Goal: Answer question/provide support: Share knowledge or assist other users

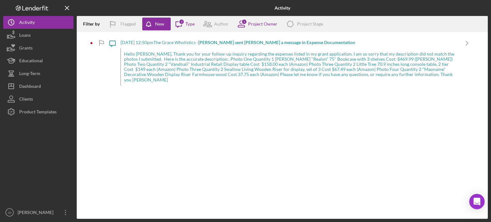
click at [148, 65] on div "Hello [PERSON_NAME], Thank you for your follow-up inquiry regarding the expense…" at bounding box center [289, 66] width 338 height 37
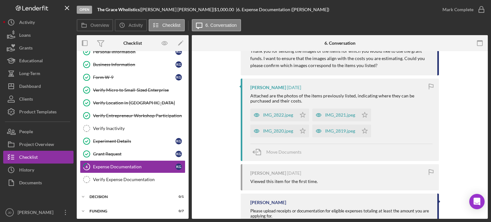
scroll to position [319, 0]
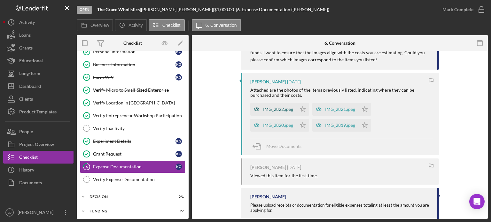
click at [276, 107] on div "IMG_2822.jpeg" at bounding box center [278, 109] width 30 height 5
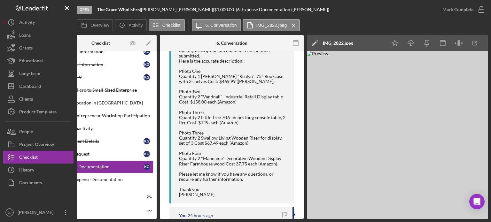
scroll to position [0, 42]
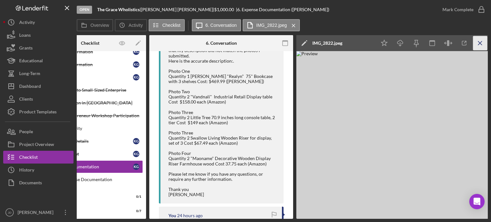
click at [480, 43] on icon "Icon/Menu Close" at bounding box center [480, 43] width 14 height 14
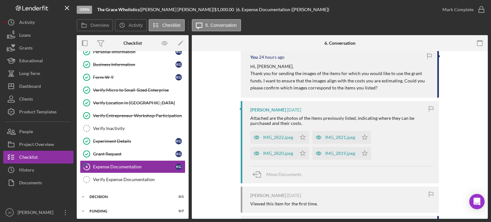
scroll to position [323, 0]
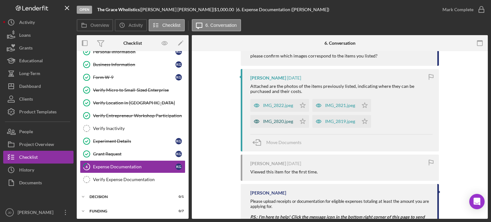
click at [268, 119] on div "IMG_2820.jpeg" at bounding box center [278, 121] width 30 height 5
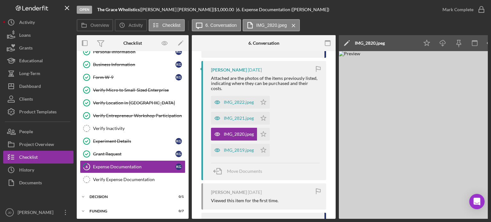
scroll to position [391, 0]
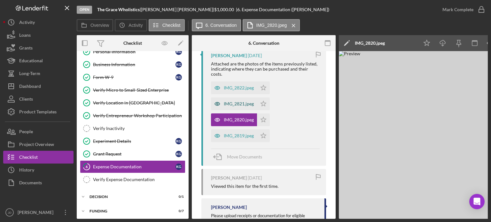
click at [237, 104] on div "IMG_2821.jpeg" at bounding box center [239, 103] width 30 height 5
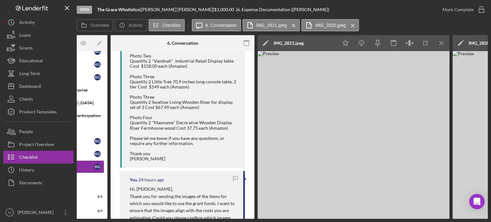
scroll to position [0, 122]
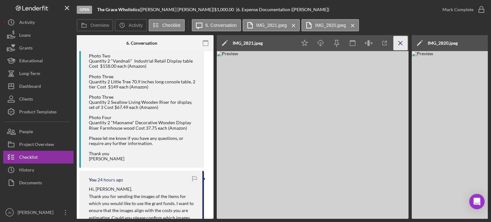
click at [399, 41] on icon "Icon/Menu Close" at bounding box center [400, 43] width 14 height 14
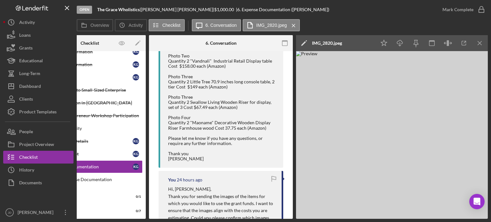
scroll to position [0, 42]
click at [481, 41] on icon "Icon/Menu Close" at bounding box center [480, 43] width 14 height 14
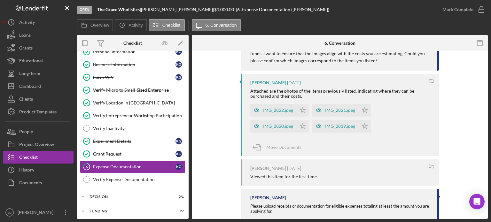
scroll to position [327, 0]
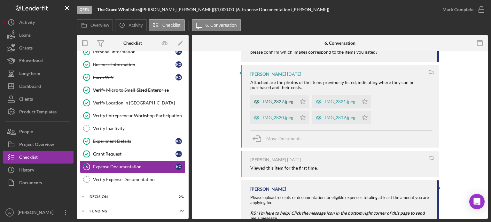
click at [272, 99] on div "IMG_2822.jpeg" at bounding box center [278, 101] width 30 height 5
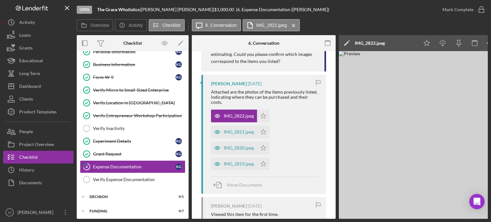
scroll to position [0, 42]
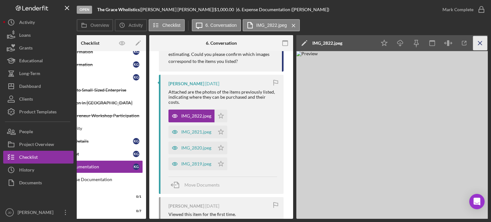
click at [478, 41] on icon "Icon/Menu Close" at bounding box center [480, 43] width 14 height 14
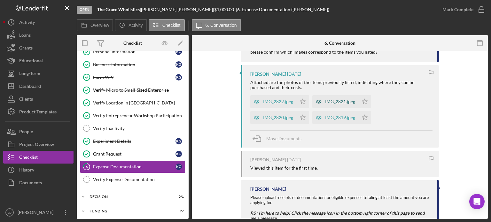
click at [329, 99] on div "IMG_2821.jpeg" at bounding box center [340, 101] width 30 height 5
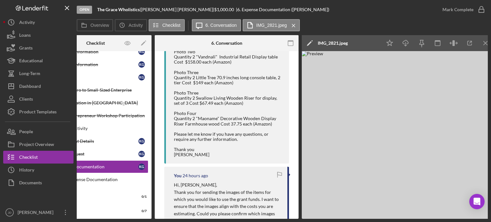
scroll to position [0, 42]
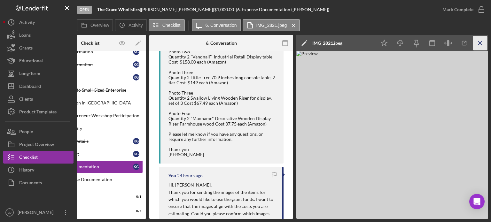
click at [479, 41] on icon "Icon/Menu Close" at bounding box center [480, 43] width 14 height 14
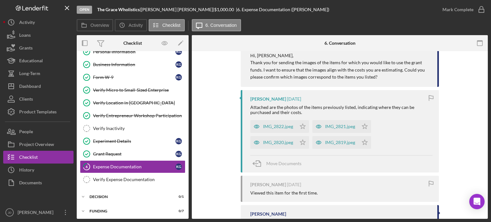
scroll to position [331, 0]
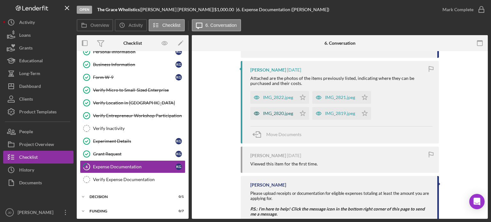
click at [279, 111] on div "IMG_2820.jpeg" at bounding box center [278, 113] width 30 height 5
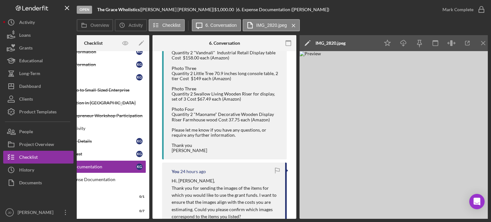
scroll to position [0, 42]
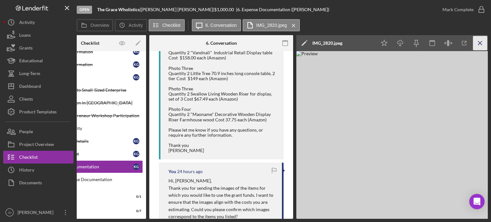
click at [482, 42] on icon "Icon/Menu Close" at bounding box center [480, 43] width 14 height 14
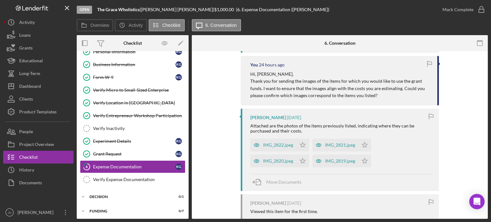
scroll to position [303, 0]
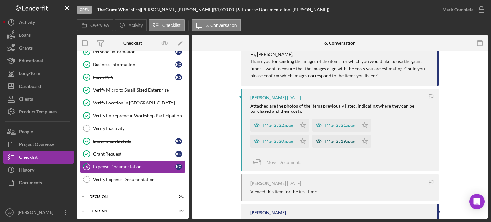
click at [331, 139] on div "IMG_2819.jpeg" at bounding box center [340, 141] width 30 height 5
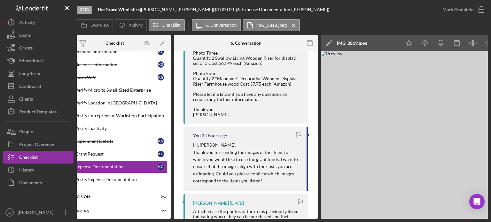
scroll to position [0, 42]
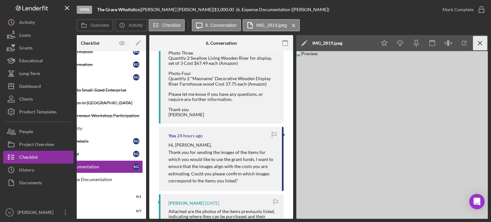
click at [479, 41] on icon "Icon/Menu Close" at bounding box center [480, 43] width 14 height 14
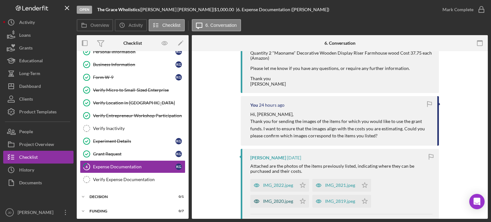
click at [280, 199] on div "IMG_2820.jpeg" at bounding box center [278, 201] width 30 height 5
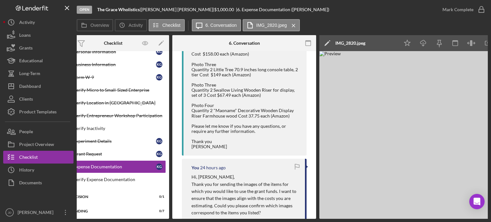
scroll to position [0, 42]
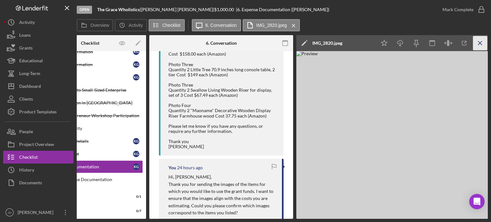
click at [482, 42] on icon "Icon/Menu Close" at bounding box center [480, 43] width 14 height 14
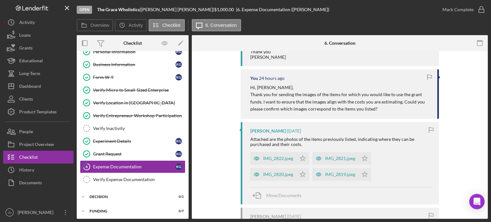
scroll to position [275, 0]
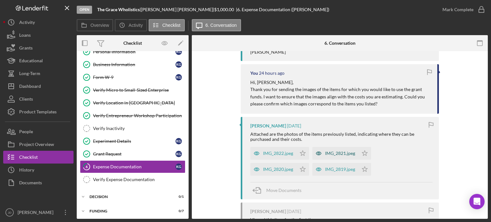
click at [339, 151] on div "IMG_2821.jpeg" at bounding box center [340, 153] width 30 height 5
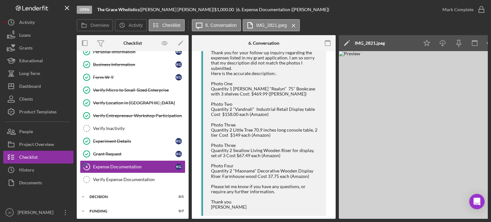
scroll to position [148, 0]
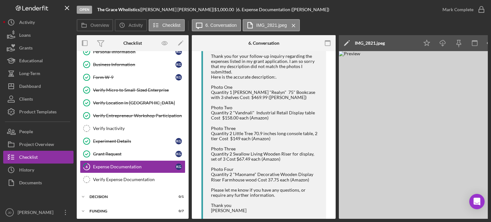
drag, startPoint x: 361, startPoint y: 219, endPoint x: 446, endPoint y: 212, distance: 85.6
click at [446, 212] on div "Open The Grace Wholistics | [PERSON_NAME] | $1,000.00 | 6. Expense Documentatio…" at bounding box center [245, 111] width 491 height 222
click at [438, 209] on img at bounding box center [435, 135] width 192 height 168
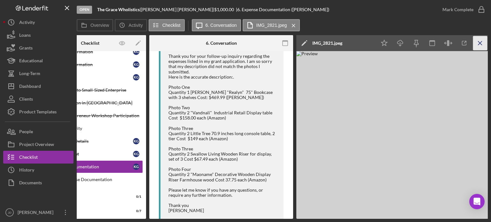
click at [478, 42] on icon "Icon/Menu Close" at bounding box center [480, 43] width 14 height 14
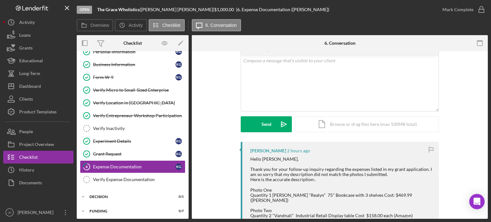
scroll to position [0, 0]
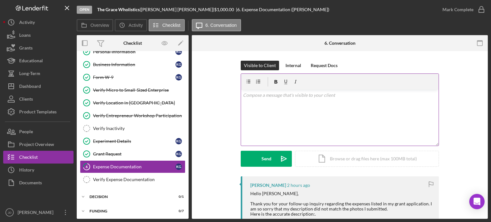
click at [315, 99] on div "v Color teal Color pink Remove color Add row above Add row below Add column bef…" at bounding box center [339, 118] width 197 height 56
click at [329, 104] on p "Without taxes and shipping, the total is" at bounding box center [340, 104] width 194 height 7
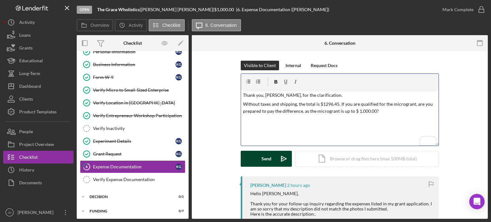
click at [254, 159] on button "Send Icon/icon-invite-send" at bounding box center [266, 159] width 51 height 16
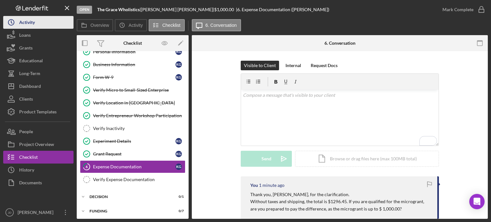
click at [20, 21] on div "Activity" at bounding box center [27, 23] width 16 height 14
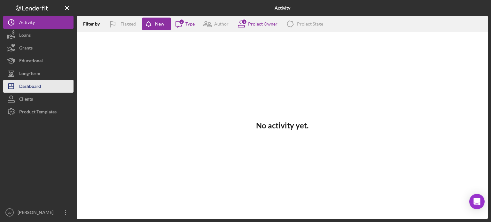
click at [34, 84] on div "Dashboard" at bounding box center [30, 87] width 22 height 14
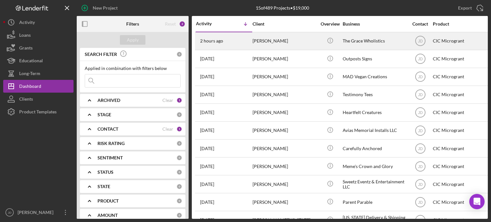
click at [269, 36] on div "[PERSON_NAME]" at bounding box center [284, 41] width 64 height 17
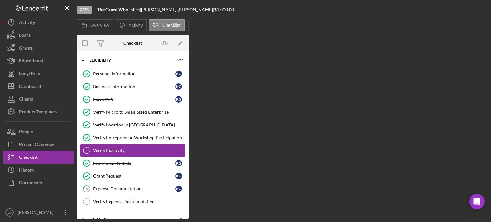
scroll to position [14, 0]
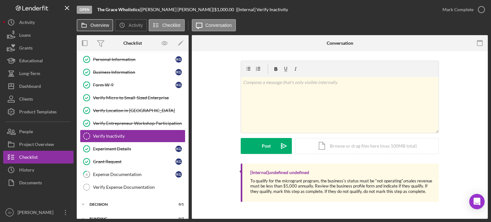
click at [102, 23] on label "Overview" at bounding box center [99, 25] width 19 height 5
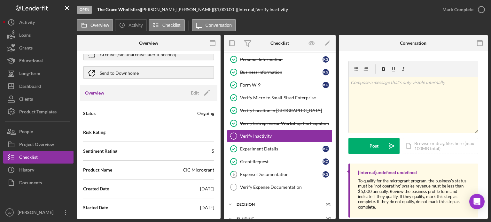
scroll to position [0, 0]
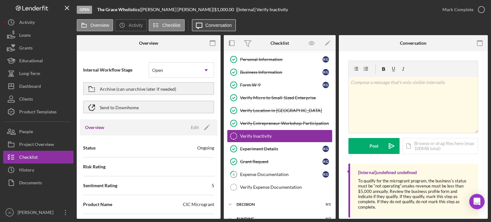
click at [214, 25] on label "Conversation" at bounding box center [218, 25] width 27 height 5
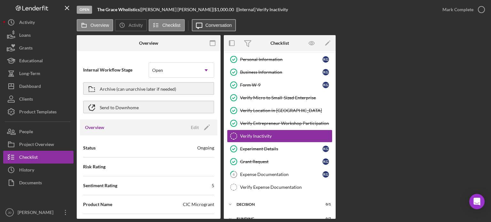
click at [214, 25] on label "Conversation" at bounding box center [218, 25] width 27 height 5
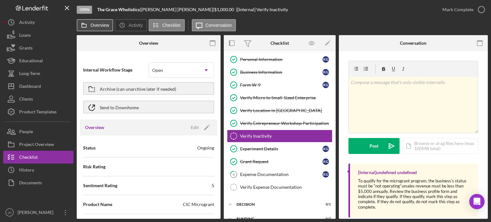
click at [98, 27] on label "Overview" at bounding box center [99, 25] width 19 height 5
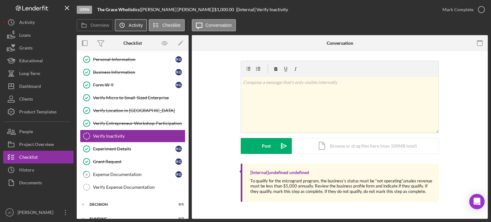
click at [126, 23] on icon "Icon/History" at bounding box center [122, 25] width 13 height 13
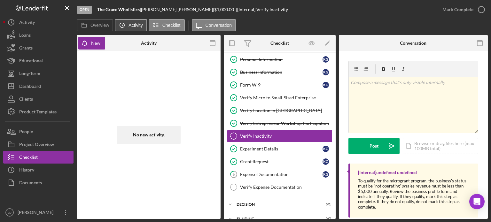
click at [121, 22] on icon "Icon/History" at bounding box center [122, 25] width 13 height 13
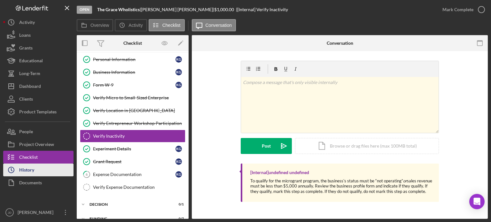
click at [27, 171] on div "History" at bounding box center [26, 171] width 15 height 14
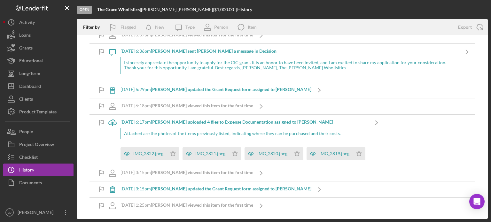
scroll to position [479, 0]
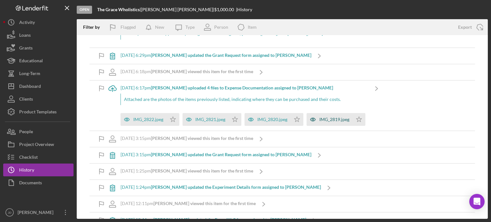
drag, startPoint x: 358, startPoint y: 113, endPoint x: 347, endPoint y: 115, distance: 10.9
click at [176, 117] on polygon "button" at bounding box center [172, 119] width 5 height 5
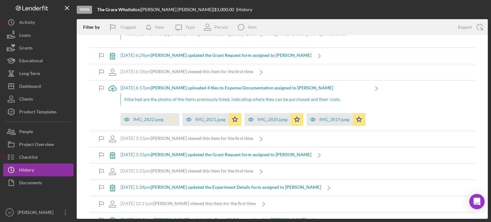
click at [172, 113] on icon "Icon/Star" at bounding box center [172, 119] width 13 height 13
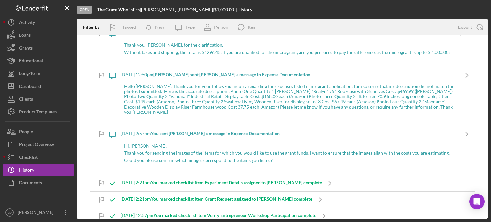
scroll to position [0, 0]
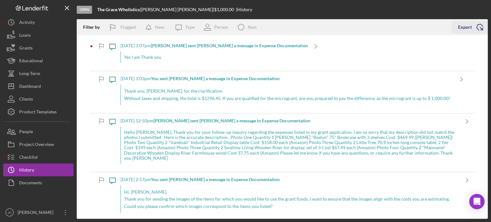
click at [479, 27] on icon "Icon/Export" at bounding box center [480, 27] width 16 height 16
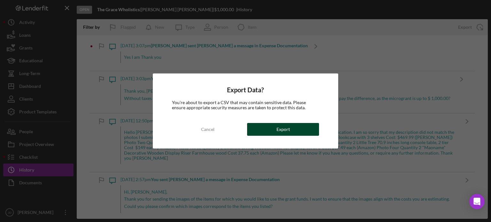
click at [276, 130] on button "Export" at bounding box center [283, 129] width 72 height 13
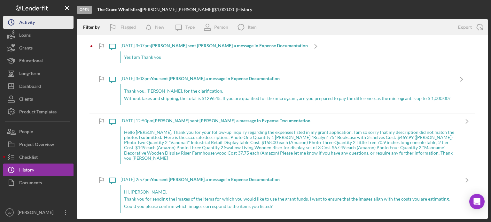
click at [18, 21] on icon "Icon/History" at bounding box center [11, 22] width 16 height 16
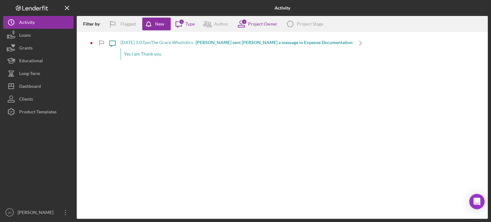
click at [141, 55] on div "Yes I am Thank you" at bounding box center [236, 54] width 232 height 12
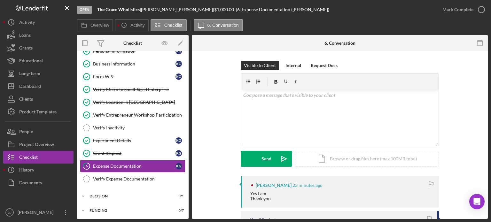
scroll to position [23, 0]
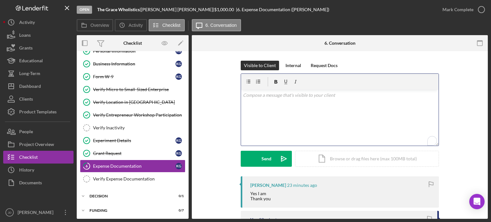
click at [291, 96] on p "To enrich screen reader interactions, please activate Accessibility in Grammarl…" at bounding box center [340, 95] width 194 height 7
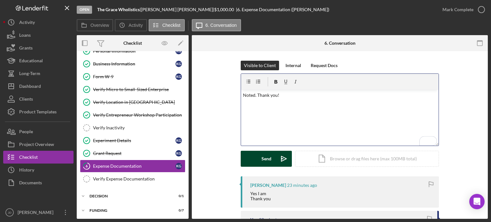
click at [256, 159] on button "Send Icon/icon-invite-send" at bounding box center [266, 159] width 51 height 16
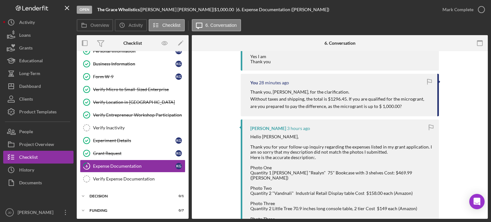
scroll to position [0, 0]
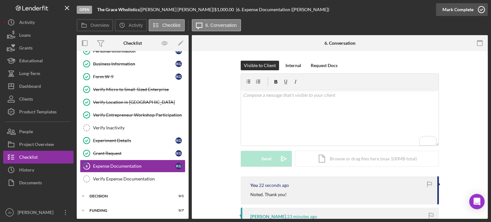
click at [483, 9] on icon "button" at bounding box center [481, 10] width 16 height 16
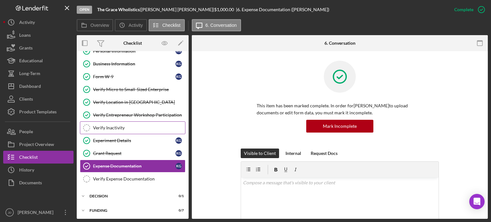
click at [109, 125] on div "Verify Inactivity" at bounding box center [139, 127] width 92 height 5
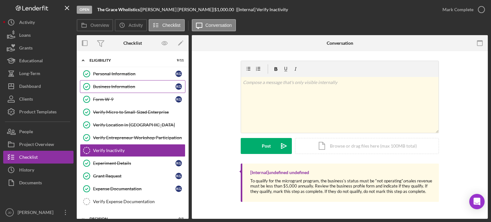
click at [110, 88] on div "Business Information" at bounding box center [134, 86] width 82 height 5
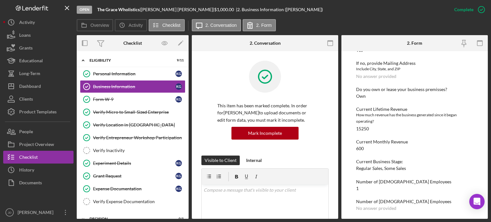
scroll to position [347, 0]
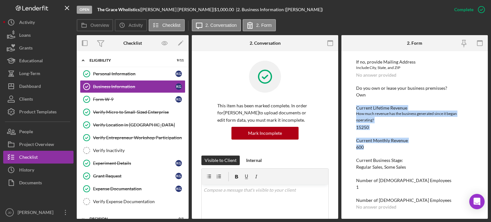
drag, startPoint x: 355, startPoint y: 106, endPoint x: 416, endPoint y: 146, distance: 72.6
copy div "Current Lifetime Revenue How much revenue has the business generated since it b…"
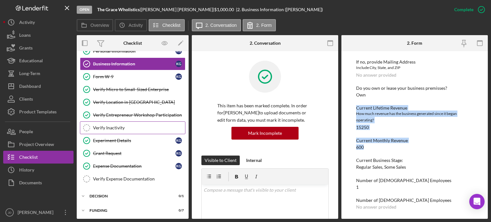
click at [113, 128] on div "Verify Inactivity" at bounding box center [139, 127] width 92 height 5
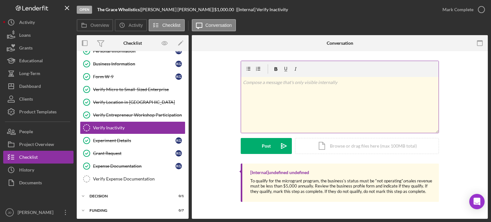
click at [332, 85] on p at bounding box center [340, 82] width 194 height 7
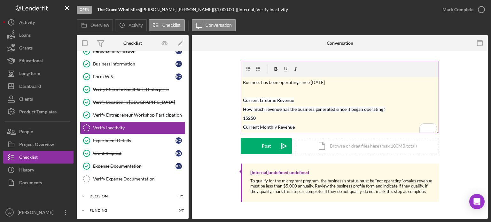
click at [339, 82] on p "Business has been operating since [DATE]" at bounding box center [340, 82] width 194 height 7
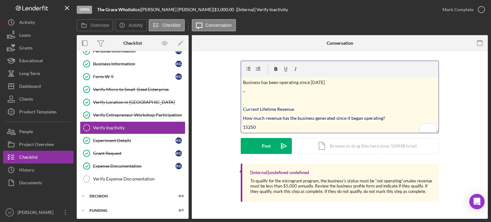
click at [260, 91] on p "~" at bounding box center [340, 91] width 194 height 7
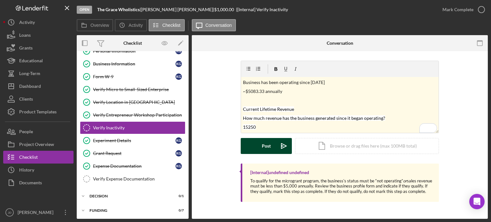
click at [264, 148] on div "Post" at bounding box center [266, 146] width 9 height 16
